Goal: Task Accomplishment & Management: Manage account settings

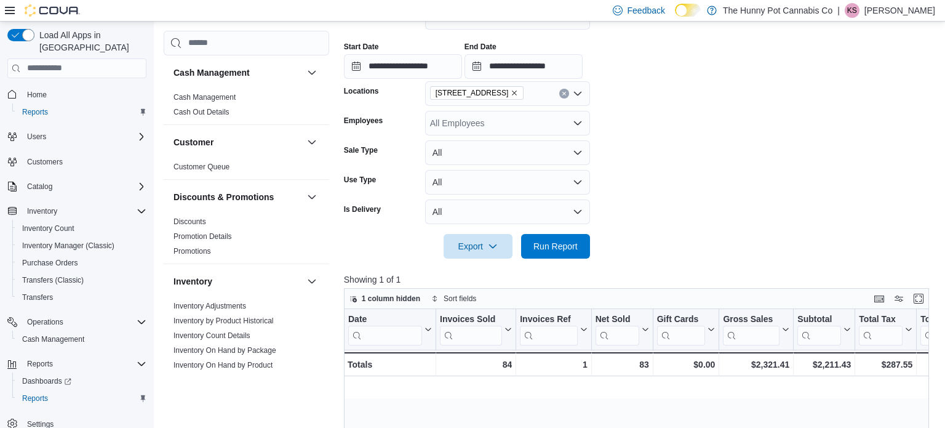
scroll to position [0, 1267]
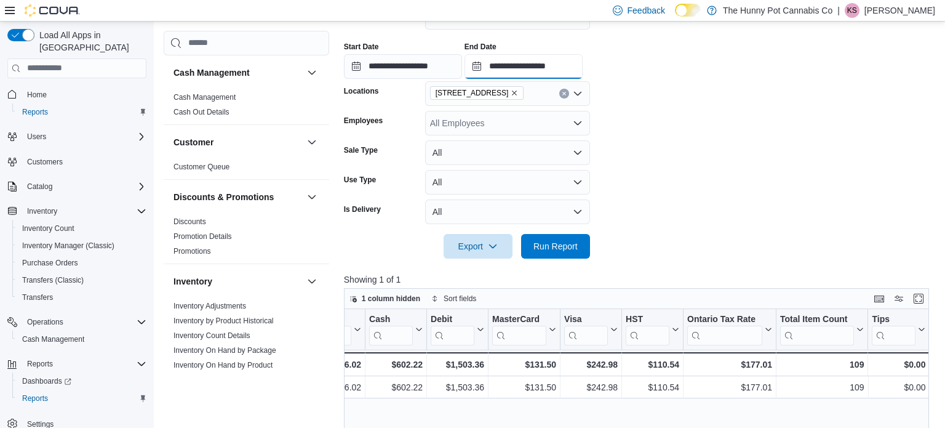
click at [583, 62] on input "**********" at bounding box center [524, 66] width 118 height 25
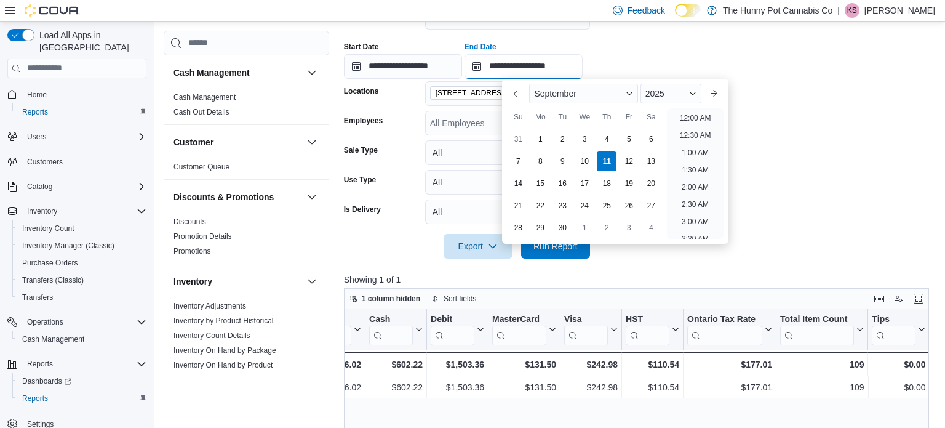
scroll to position [624, 0]
click at [689, 113] on li "6:00 PM" at bounding box center [696, 114] width 38 height 15
type input "**********"
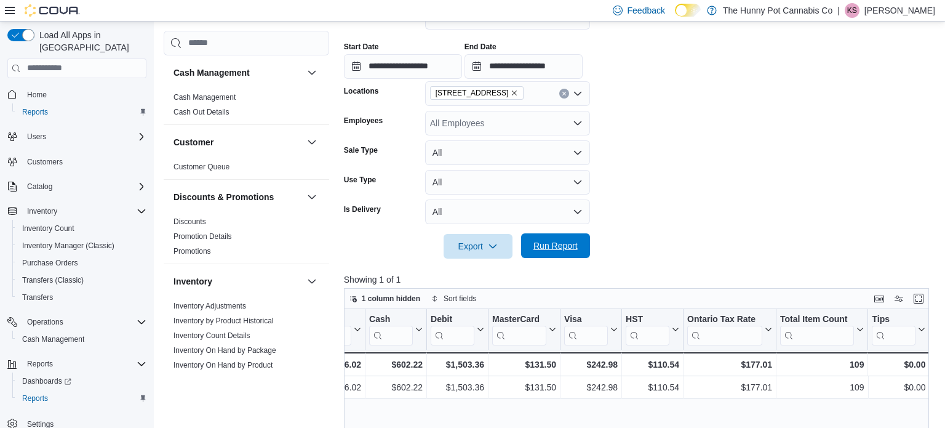
click at [546, 246] on span "Run Report" at bounding box center [555, 245] width 44 height 12
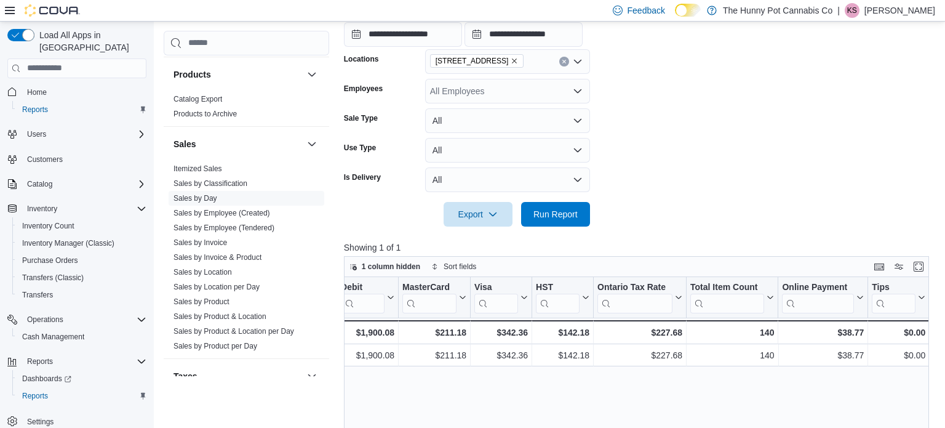
scroll to position [666, 0]
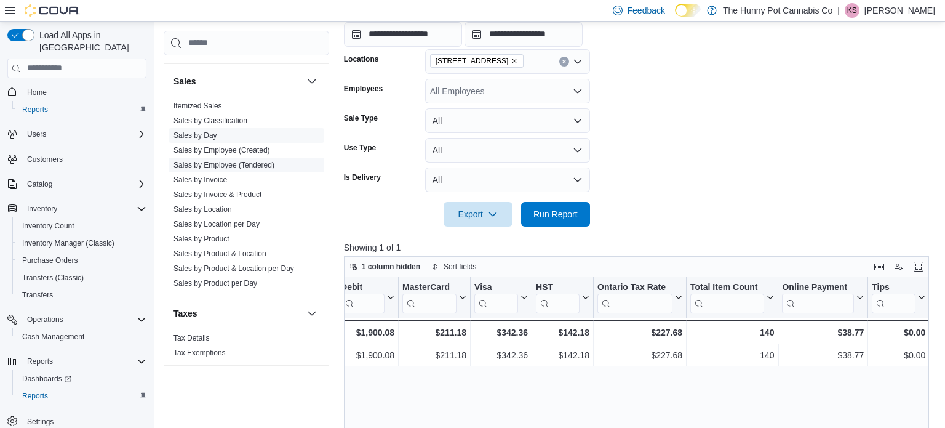
click at [245, 162] on link "Sales by Employee (Tendered)" at bounding box center [224, 165] width 101 height 9
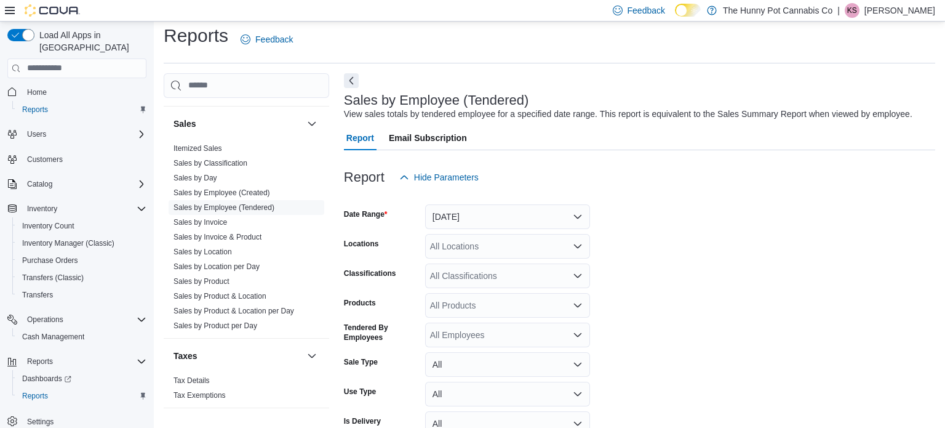
scroll to position [28, 0]
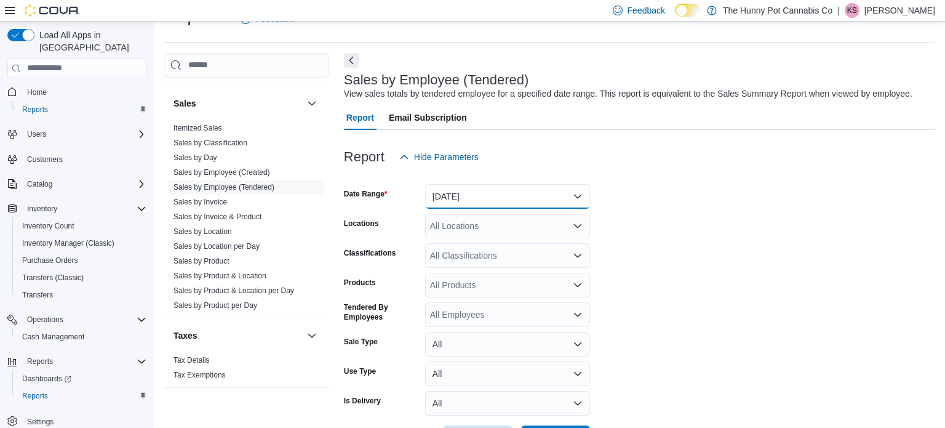
click at [573, 194] on button "[DATE]" at bounding box center [507, 196] width 165 height 25
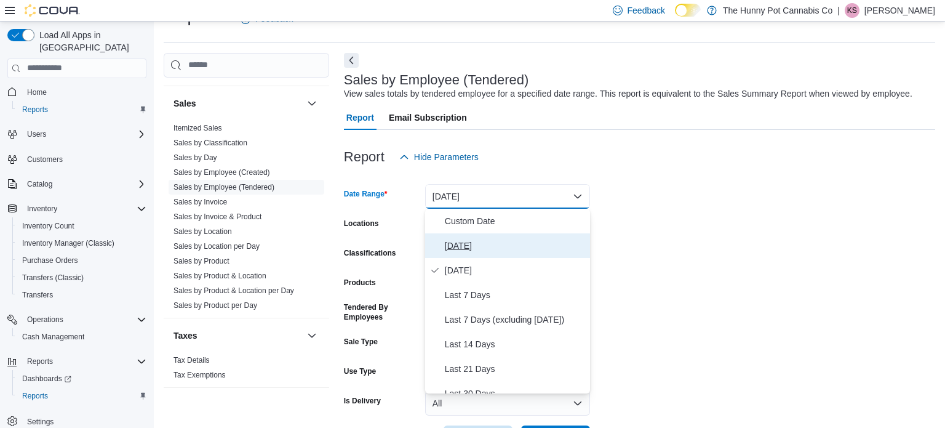
click at [470, 249] on span "[DATE]" at bounding box center [515, 245] width 140 height 15
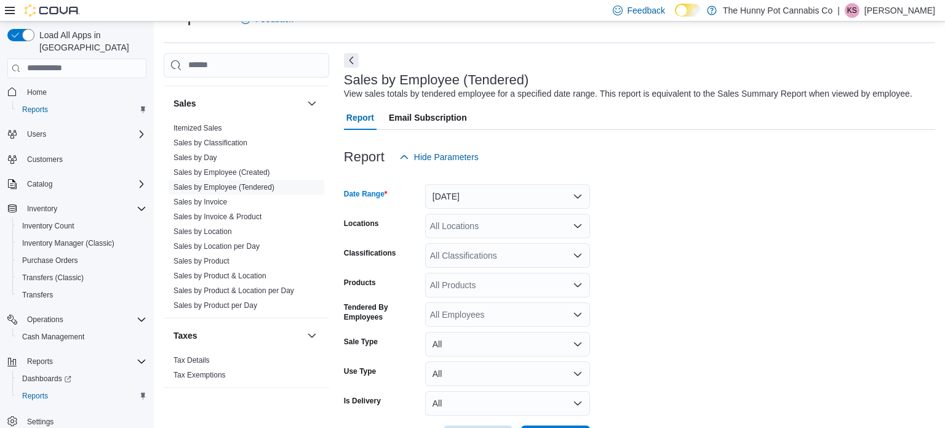
click at [632, 258] on form "Date Range [DATE] Locations All Locations Classifications All Classifications P…" at bounding box center [639, 309] width 591 height 281
click at [524, 229] on div "All Locations" at bounding box center [507, 225] width 165 height 25
type input "****"
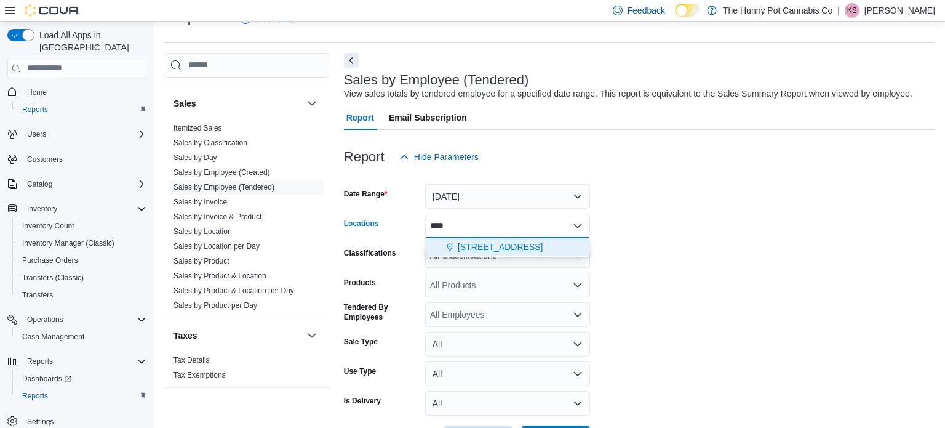
click at [524, 249] on span "[STREET_ADDRESS]" at bounding box center [500, 247] width 85 height 12
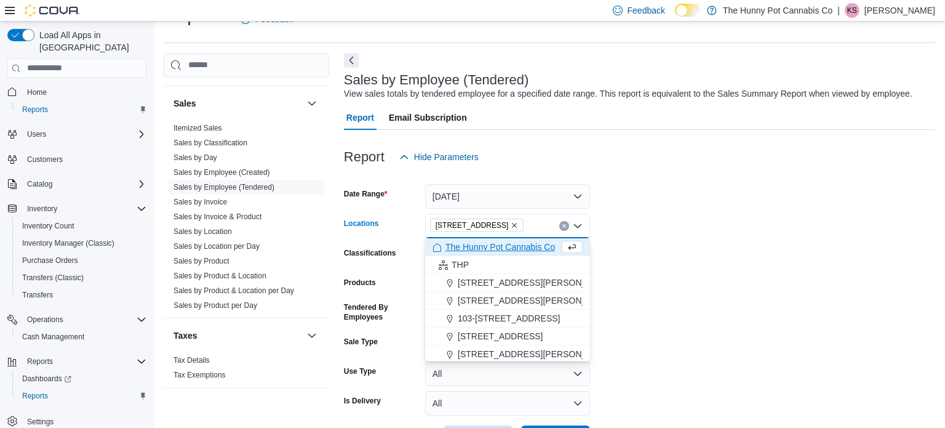
click at [693, 274] on form "Date Range [DATE] Locations [STREET_ADDRESS] Selected. [STREET_ADDRESS] Press B…" at bounding box center [639, 309] width 591 height 281
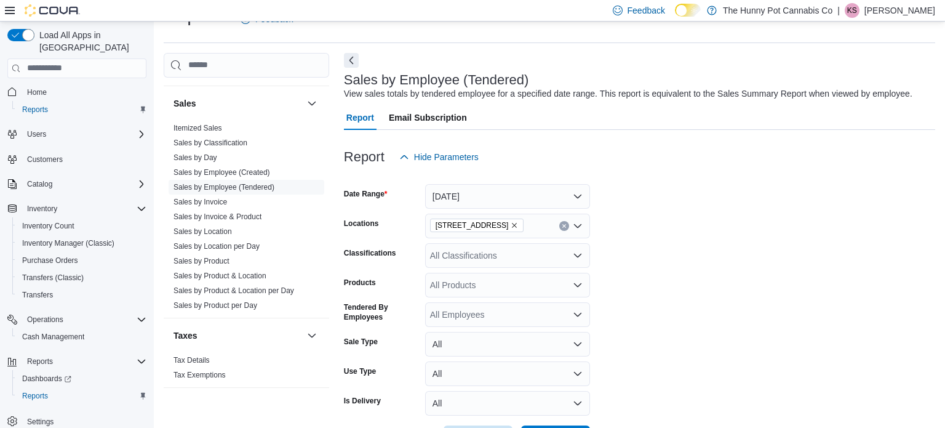
scroll to position [74, 0]
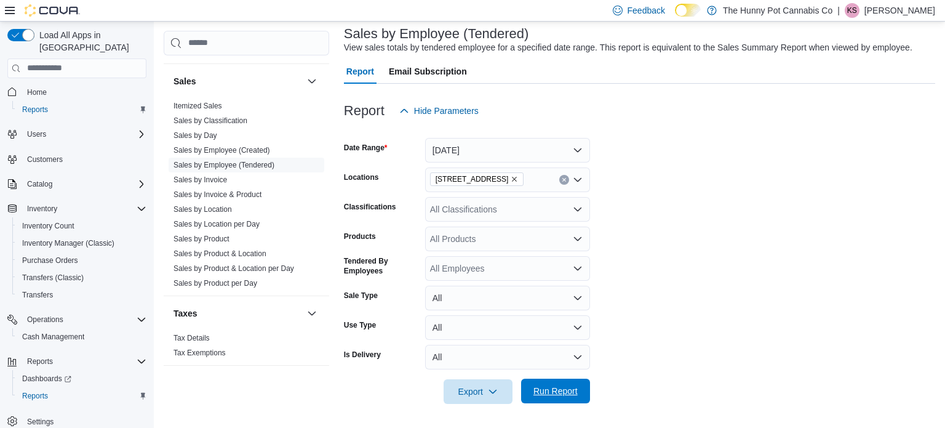
click at [552, 388] on span "Run Report" at bounding box center [555, 391] width 44 height 12
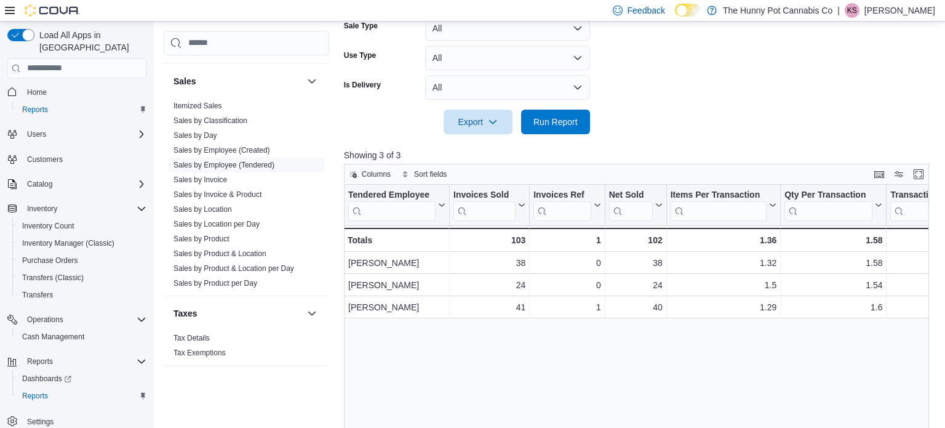
scroll to position [345, 0]
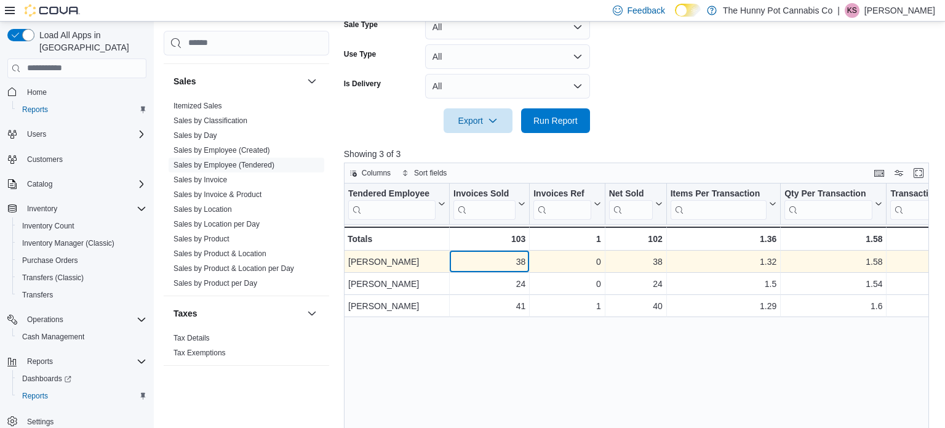
click at [458, 257] on div "38" at bounding box center [489, 261] width 72 height 15
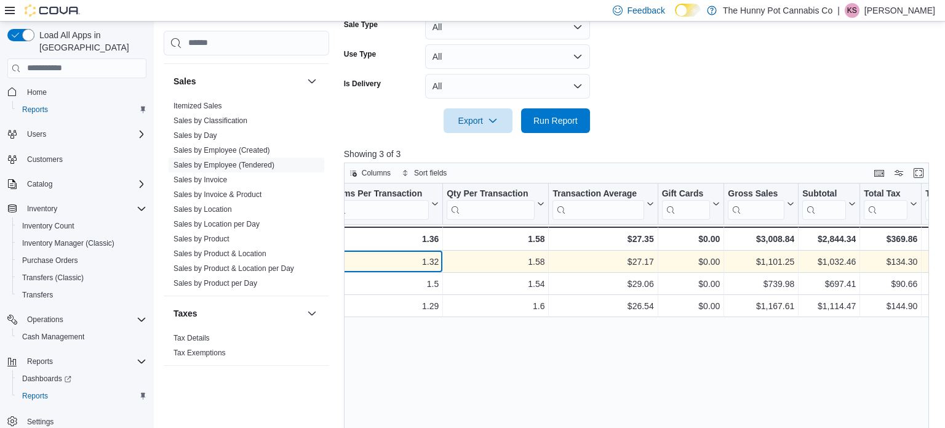
scroll to position [0, 338]
click at [75, 332] on span "Cash Management" at bounding box center [53, 337] width 62 height 10
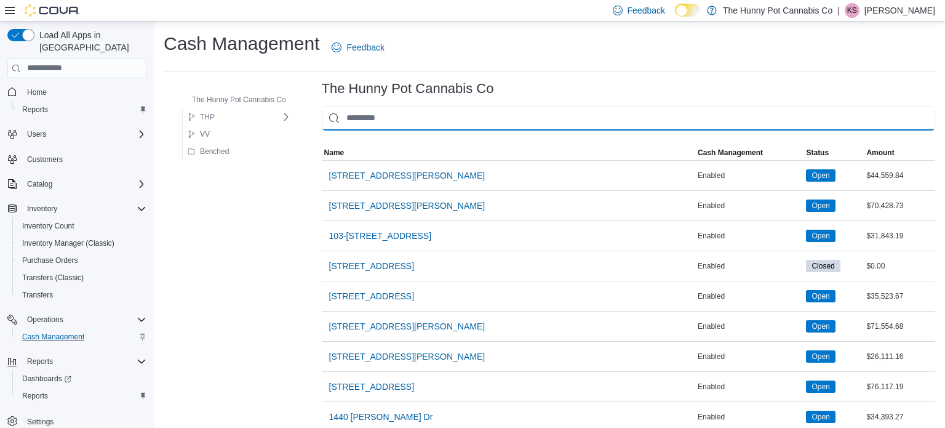
click at [356, 120] on input "This is a search bar. As you type, the results lower in the page will automatic…" at bounding box center [628, 118] width 613 height 25
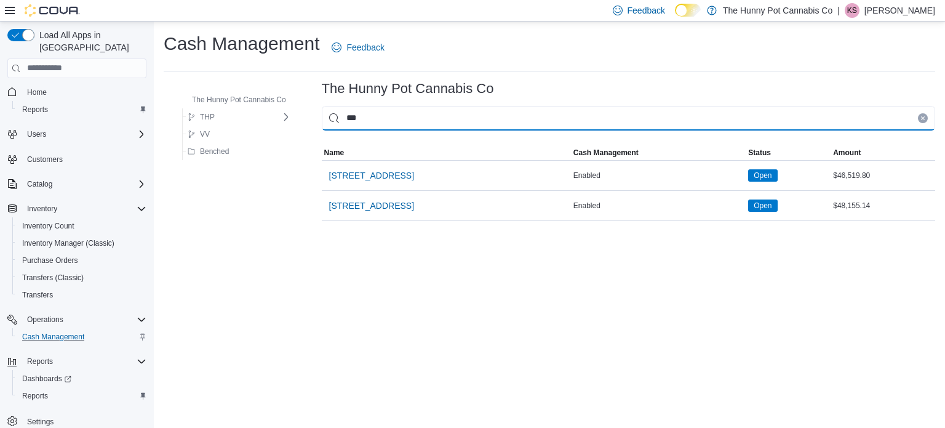
type input "****"
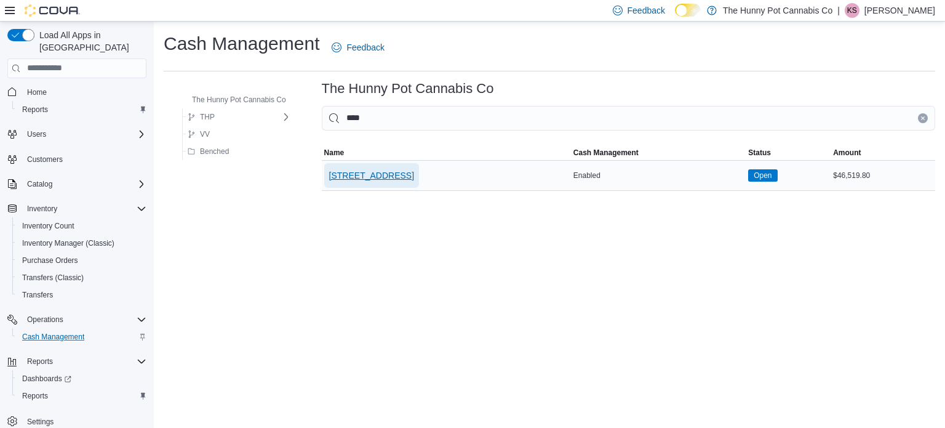
click at [339, 169] on span "[STREET_ADDRESS]" at bounding box center [371, 175] width 85 height 12
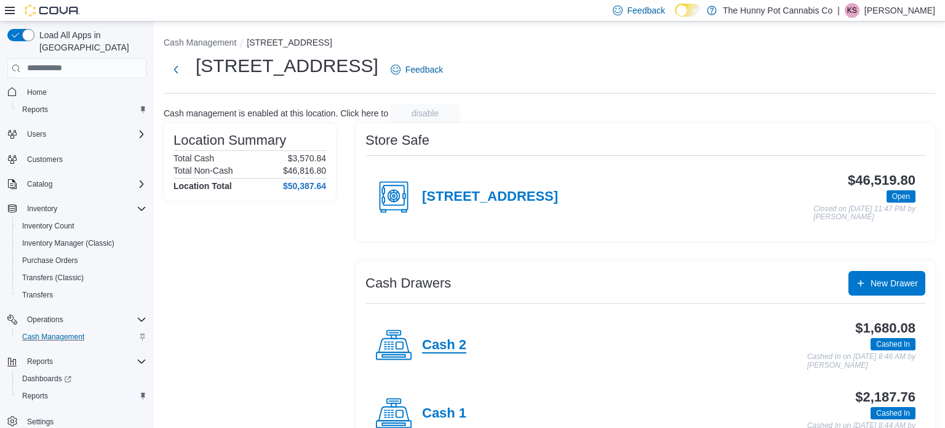
click at [458, 343] on h4 "Cash 2" at bounding box center [444, 345] width 44 height 16
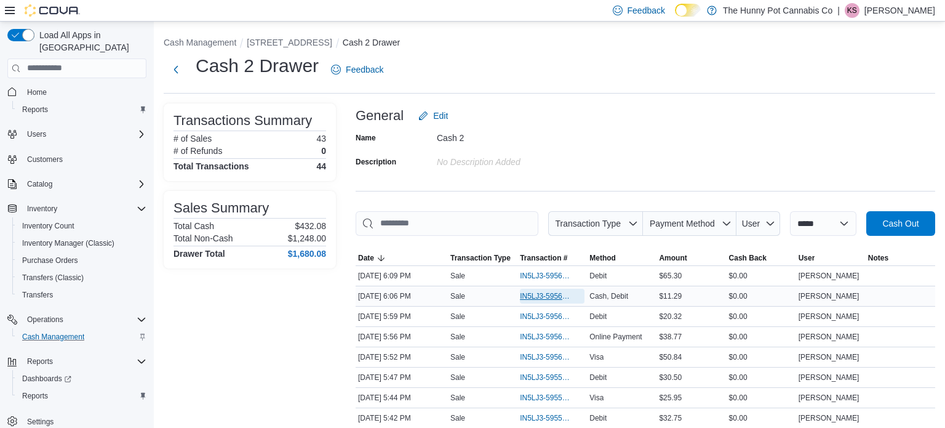
click at [538, 293] on span "IN5LJ3-5956176" at bounding box center [546, 296] width 52 height 10
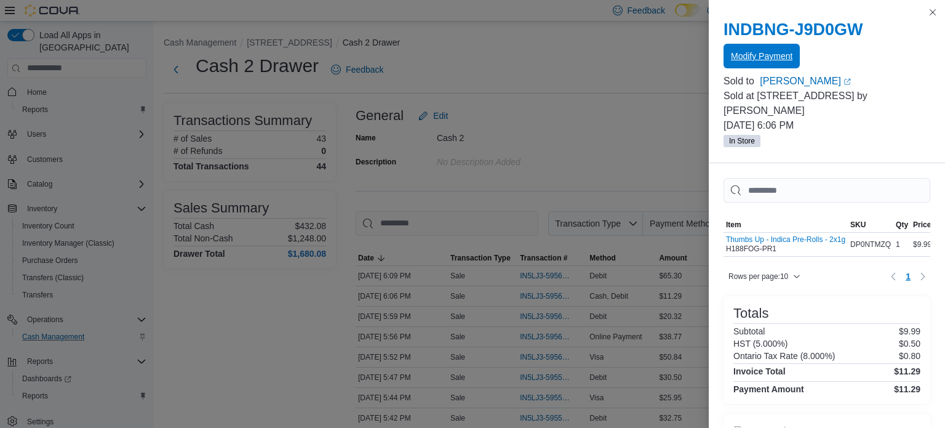
click at [772, 51] on span "Modify Payment" at bounding box center [762, 56] width 62 height 12
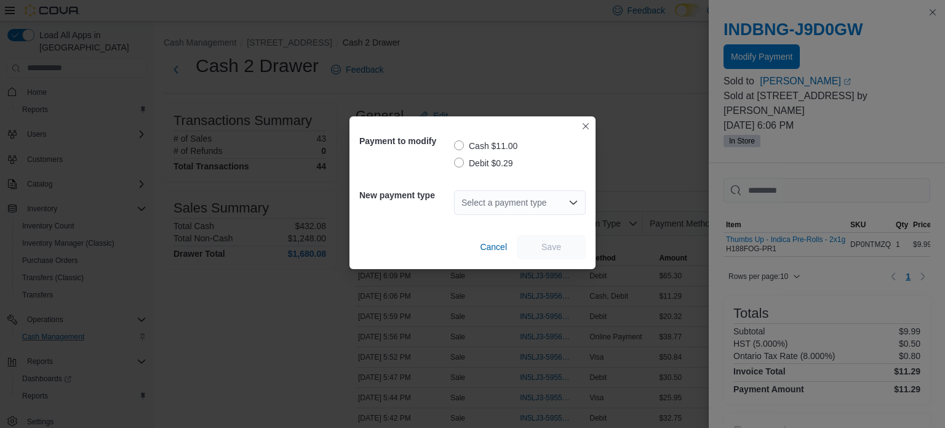
click at [458, 164] on label "Debit $0.29" at bounding box center [483, 163] width 59 height 15
click at [487, 203] on div "Select a payment type" at bounding box center [520, 202] width 132 height 25
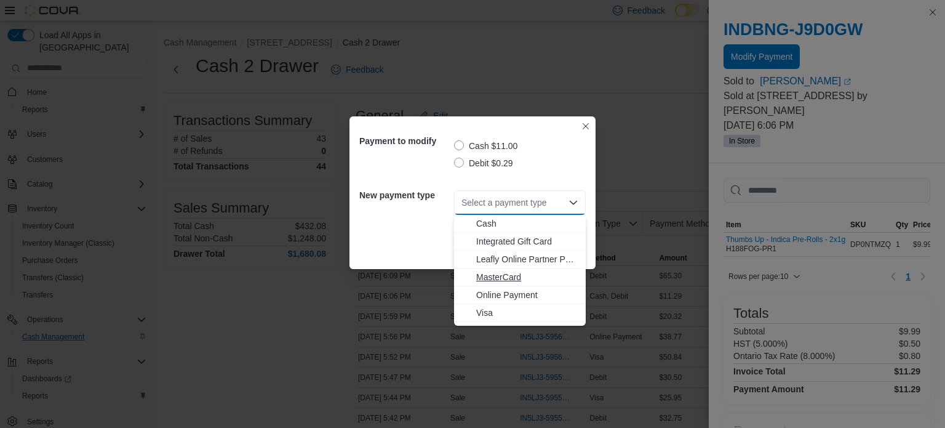
click at [482, 277] on span "MasterCard" at bounding box center [527, 277] width 102 height 12
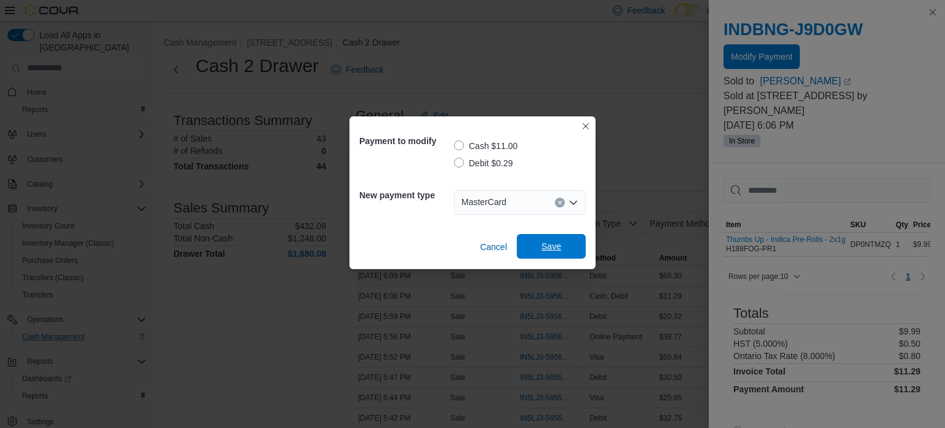
click at [556, 244] on span "Save" at bounding box center [551, 246] width 20 height 12
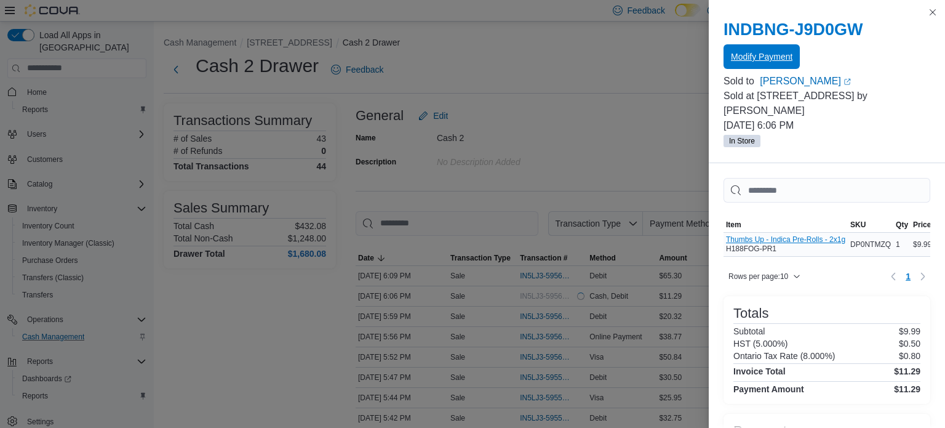
scroll to position [100, 0]
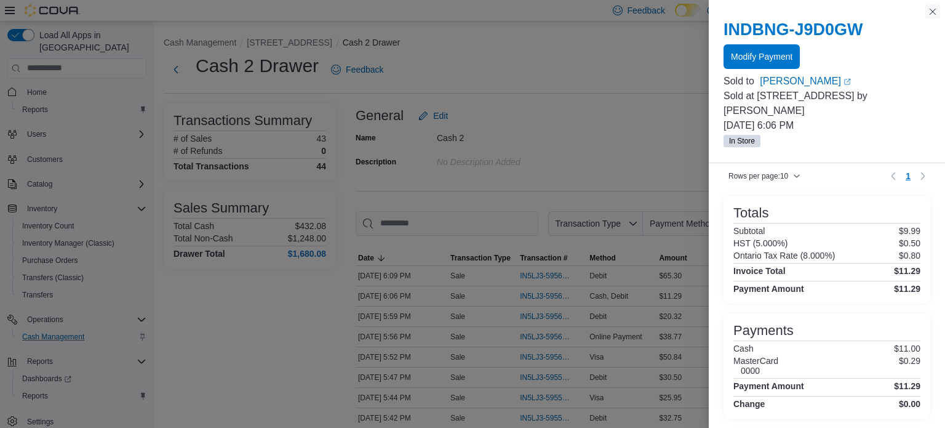
click at [934, 12] on button "Close this dialog" at bounding box center [932, 11] width 15 height 15
